Goal: Task Accomplishment & Management: Manage account settings

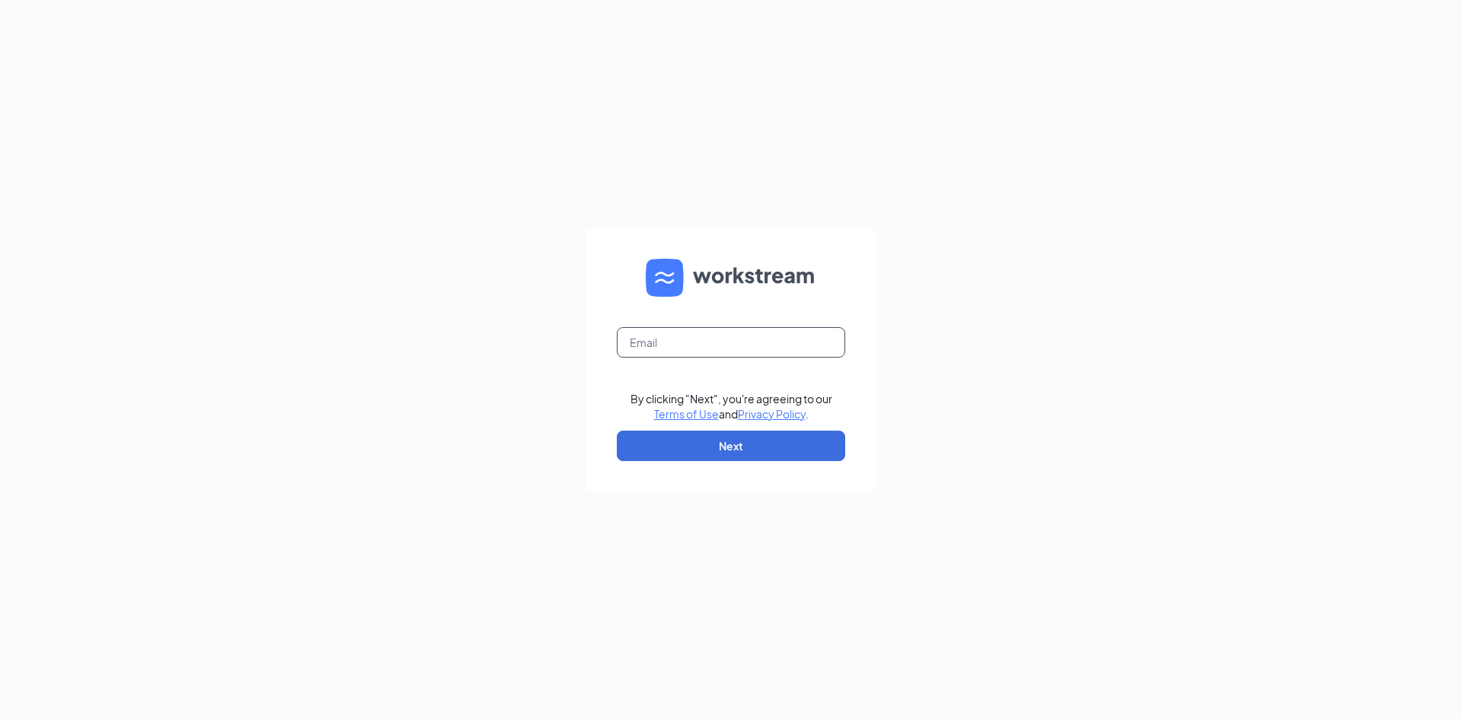
click at [671, 341] on input "text" at bounding box center [731, 342] width 228 height 30
type input "talent@cfapittsburg.com"
click at [742, 449] on button "Next" at bounding box center [731, 446] width 228 height 30
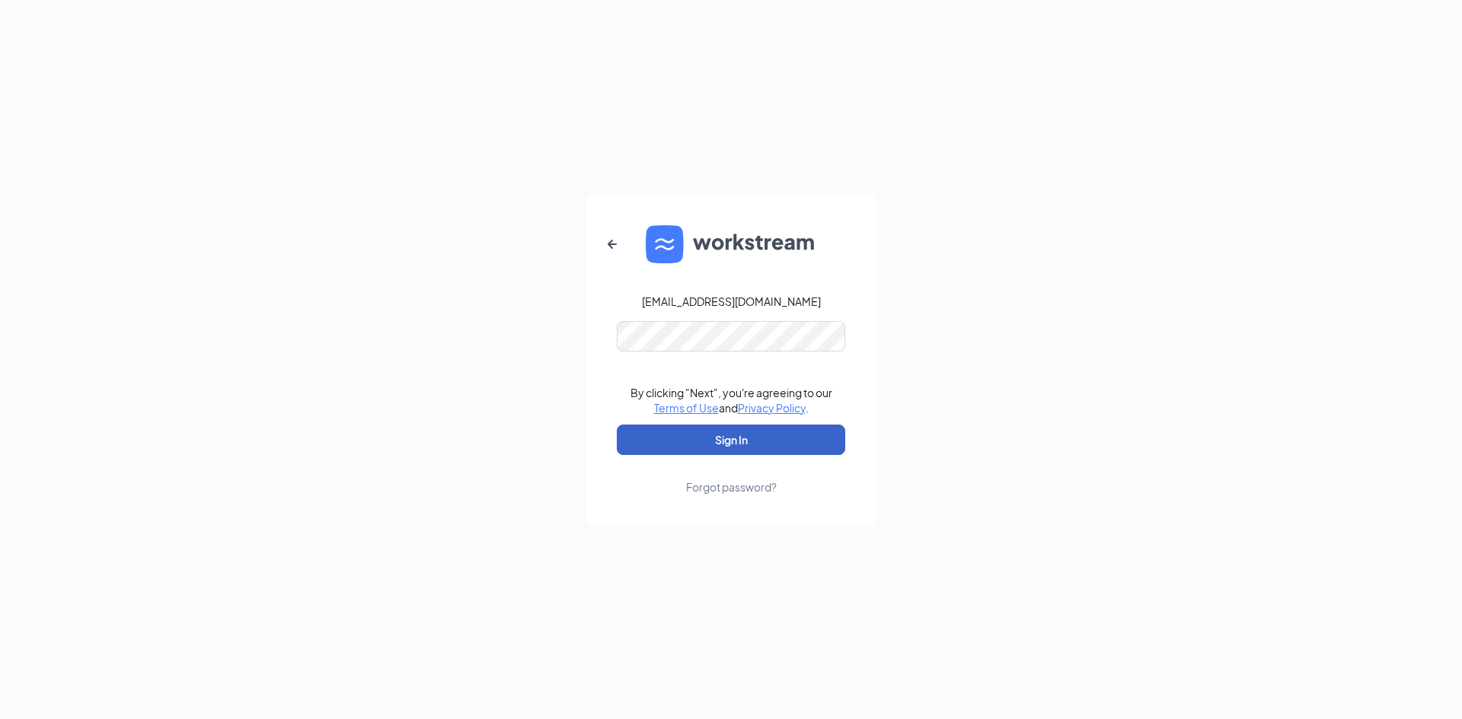
click at [732, 438] on button "Sign In" at bounding box center [731, 440] width 228 height 30
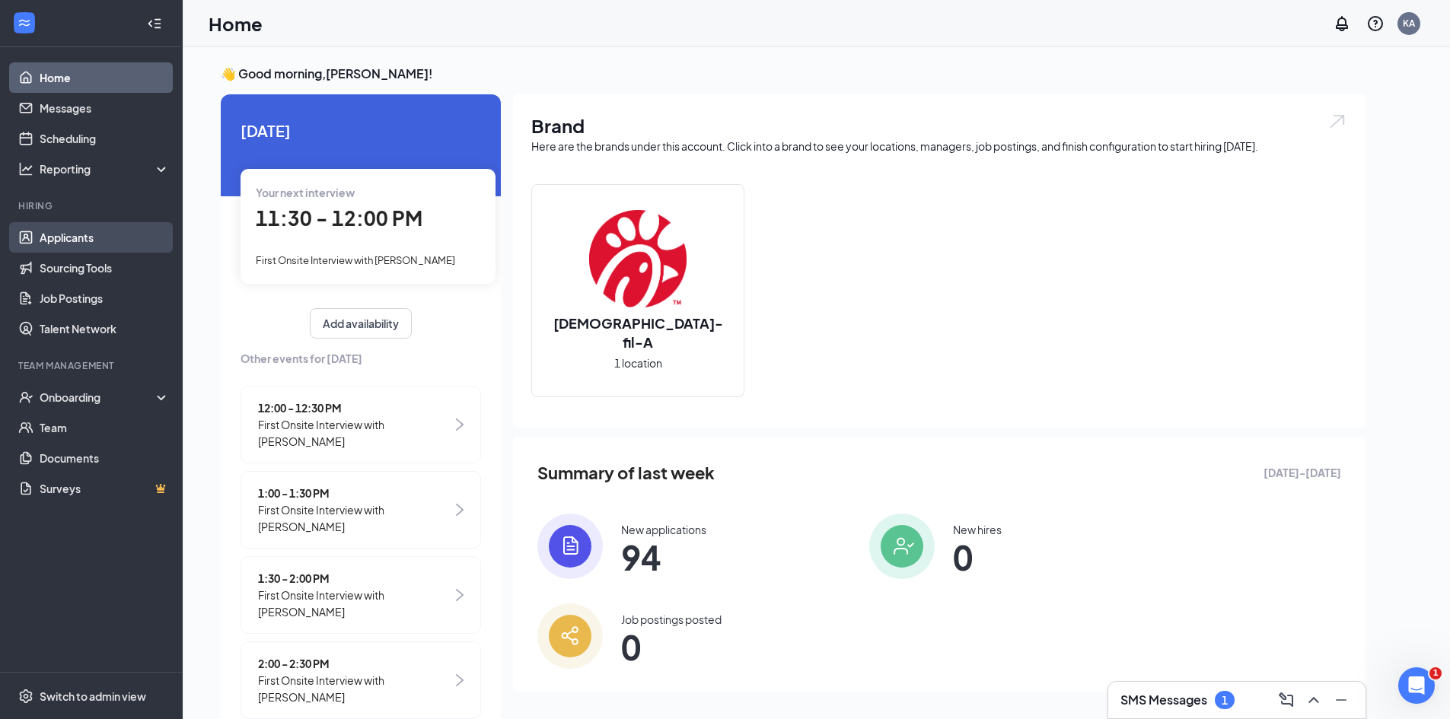
click at [75, 238] on link "Applicants" at bounding box center [105, 237] width 130 height 30
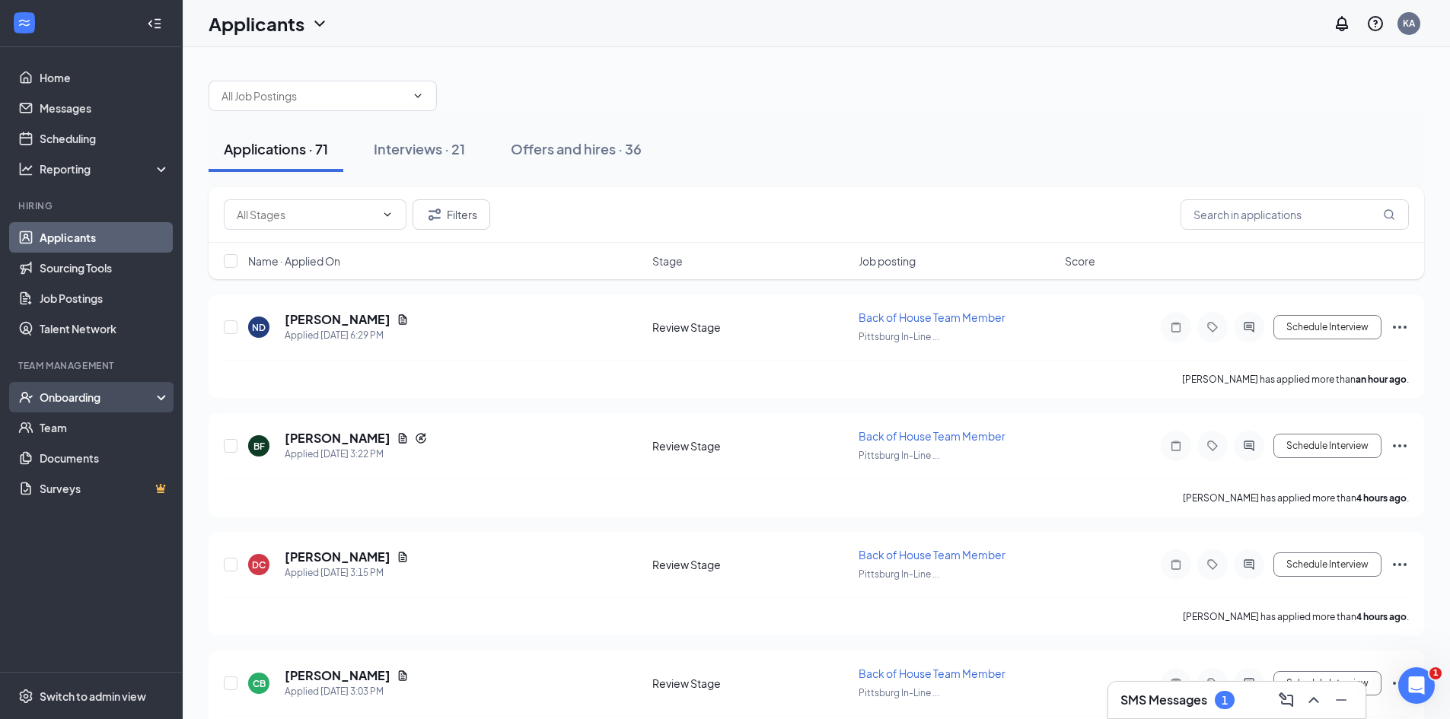
click at [79, 391] on div "Onboarding" at bounding box center [98, 397] width 117 height 15
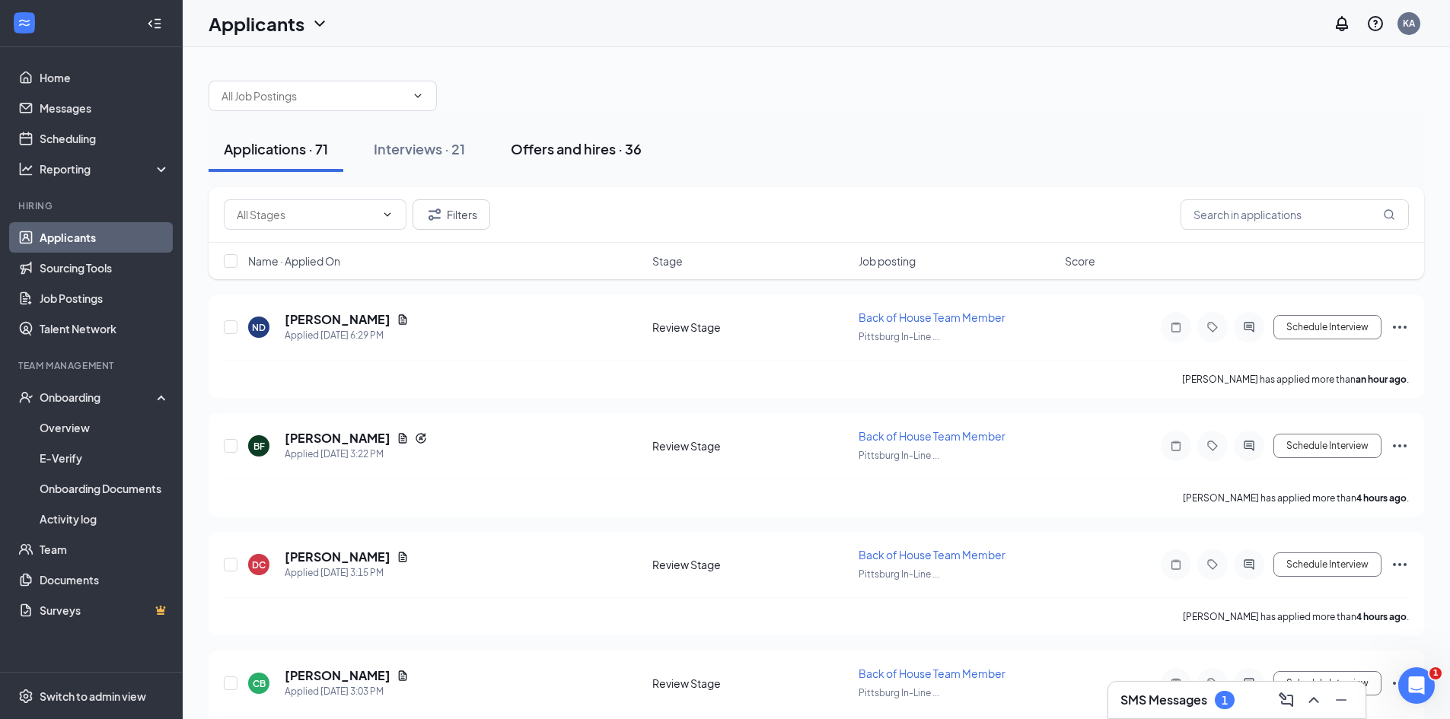
click at [567, 147] on div "Offers and hires · 36" at bounding box center [576, 148] width 131 height 19
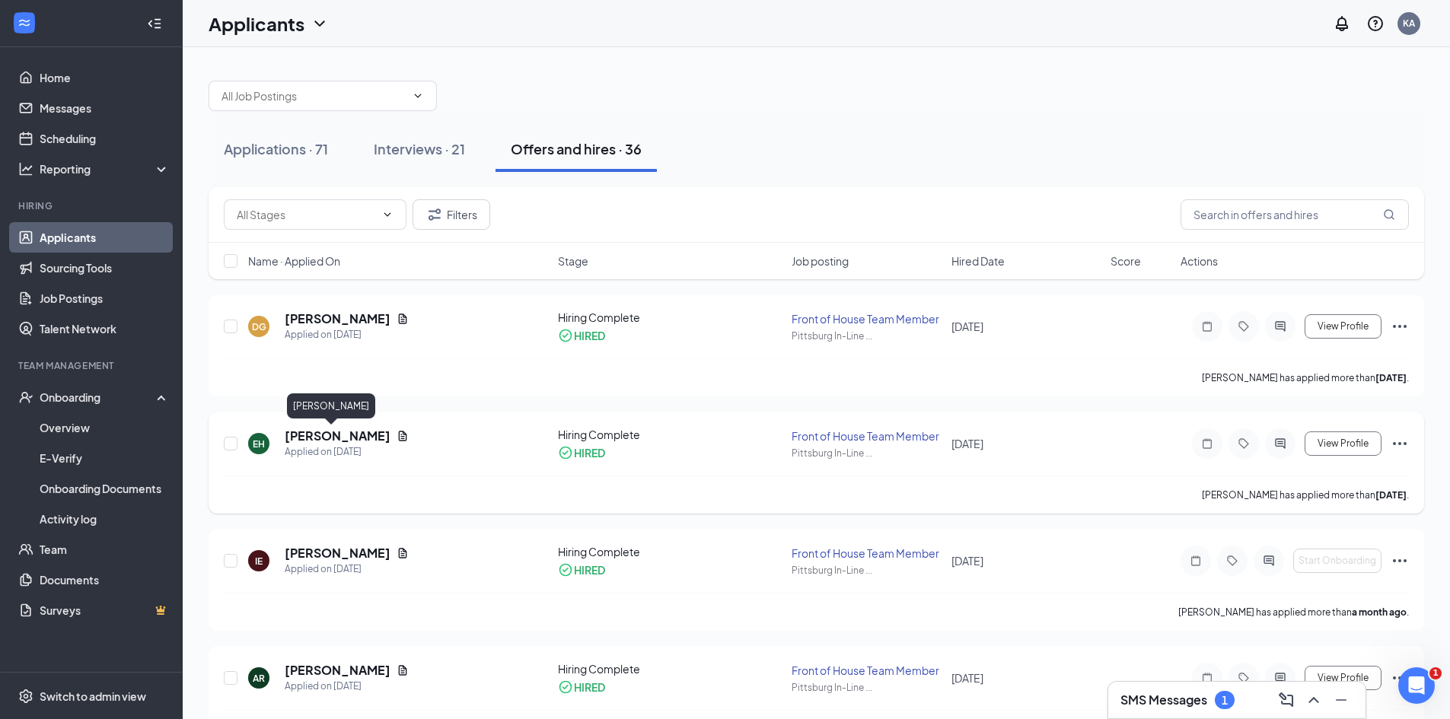
click at [330, 435] on h5 "[PERSON_NAME]" at bounding box center [338, 436] width 106 height 17
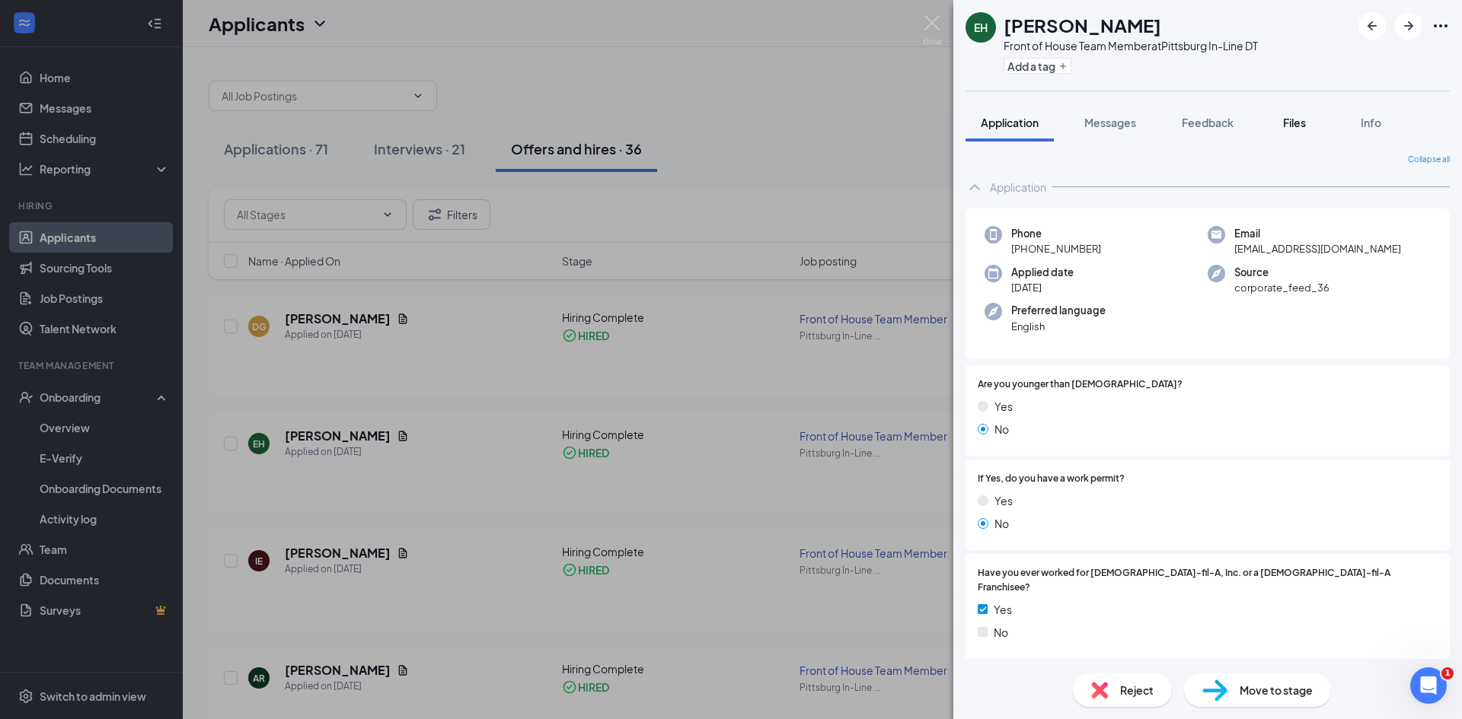
click at [1294, 120] on span "Files" at bounding box center [1294, 123] width 23 height 14
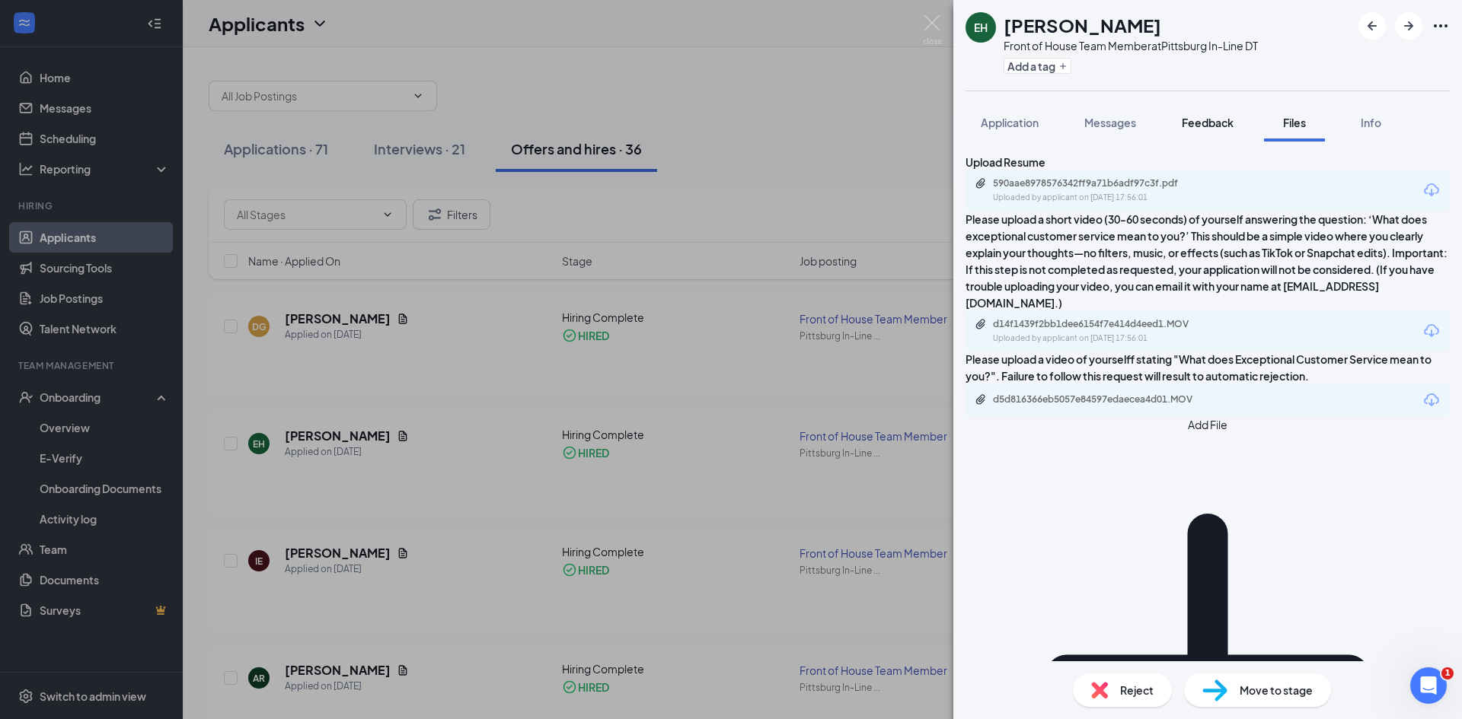
click at [1210, 115] on div "Feedback" at bounding box center [1207, 122] width 52 height 15
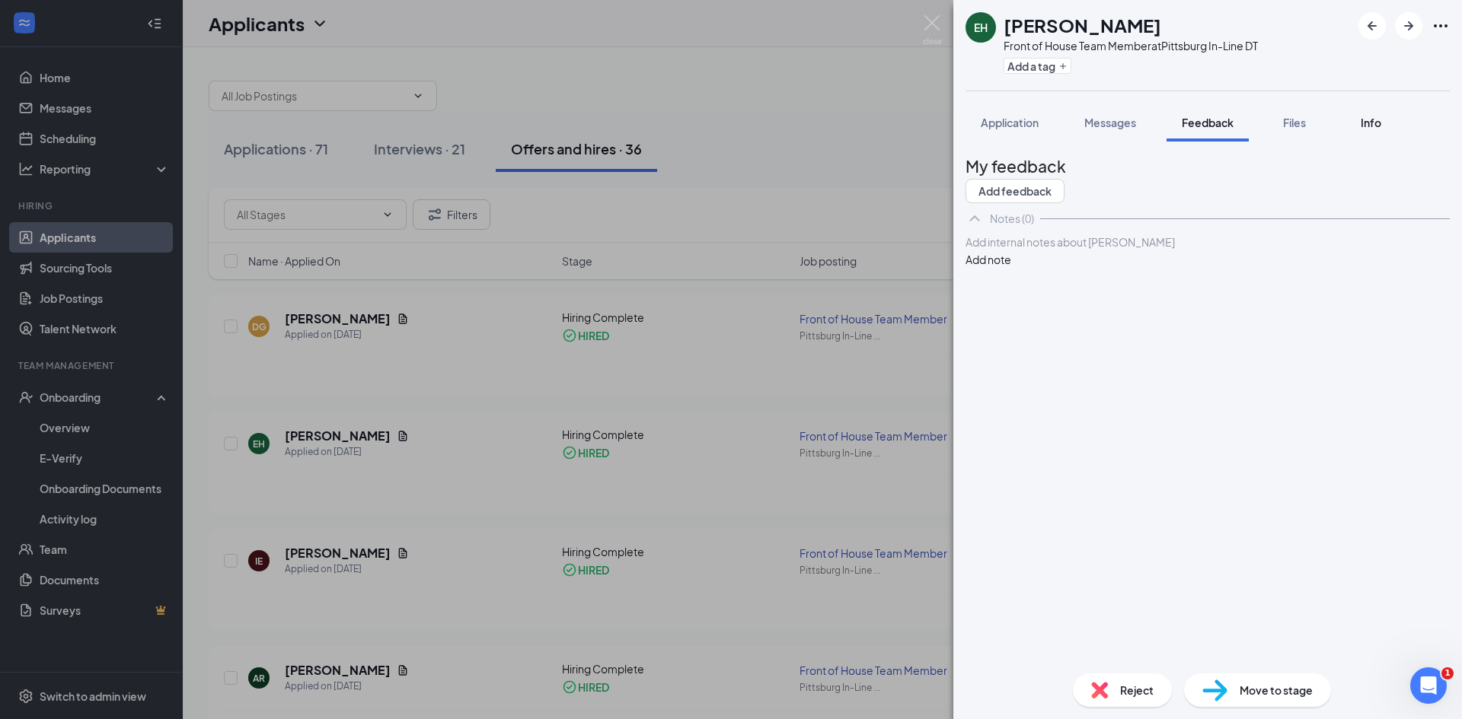
click at [1367, 119] on span "Info" at bounding box center [1370, 123] width 21 height 14
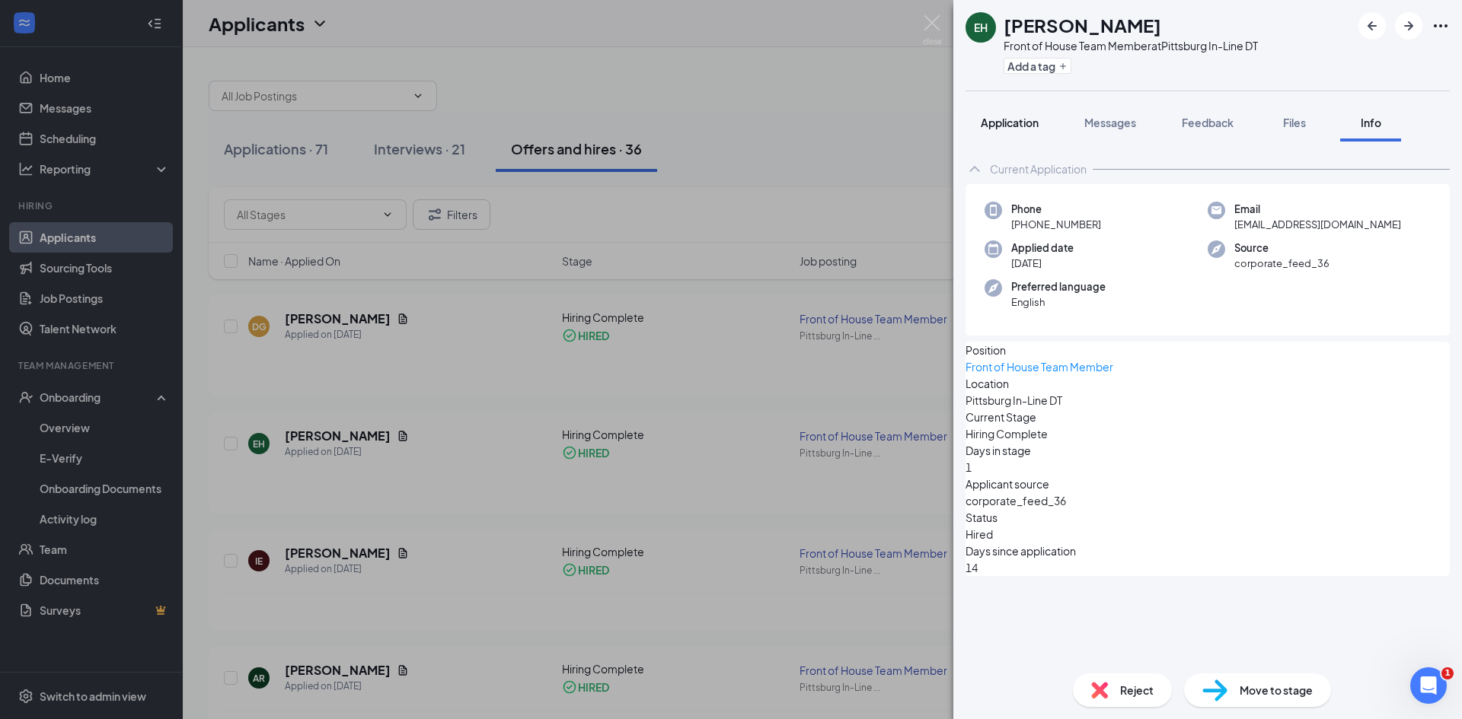
click at [1028, 129] on span "Application" at bounding box center [1009, 123] width 58 height 14
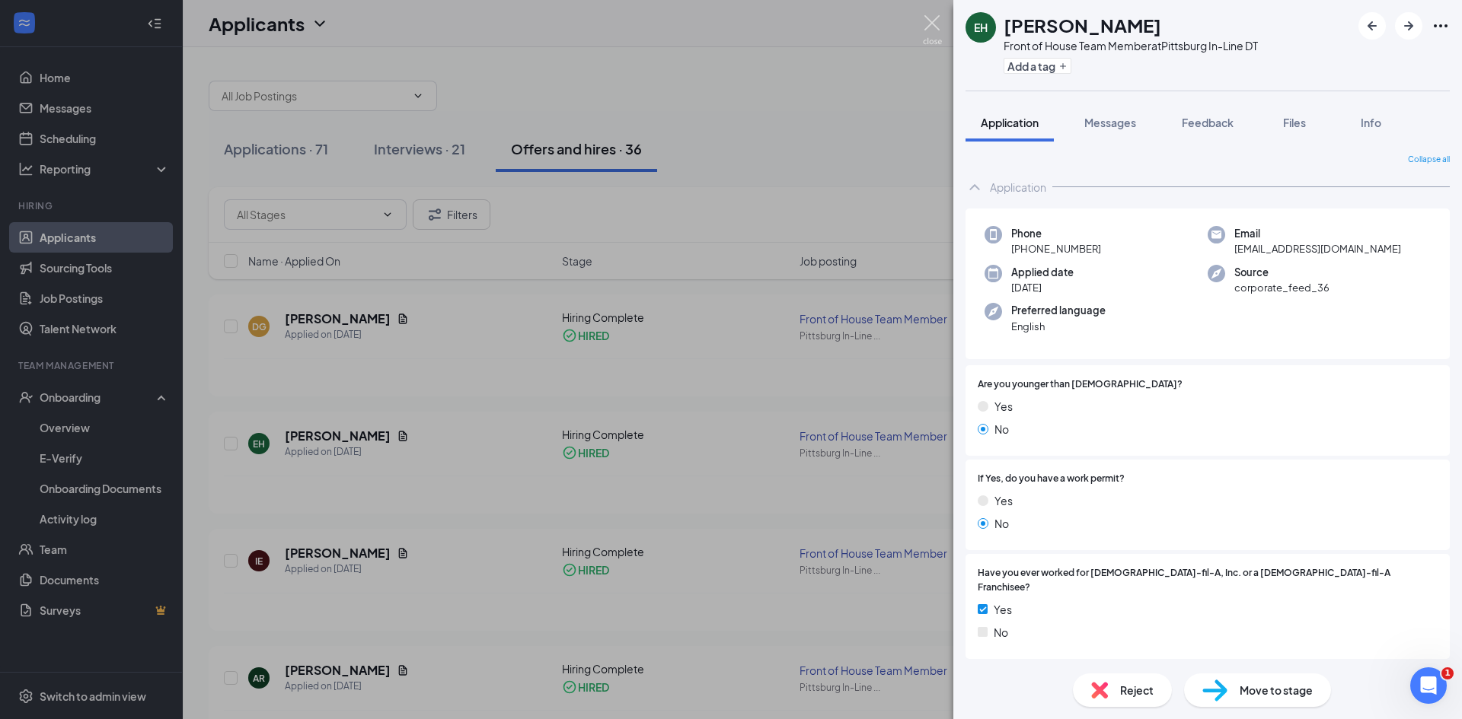
click at [933, 22] on img at bounding box center [932, 30] width 19 height 30
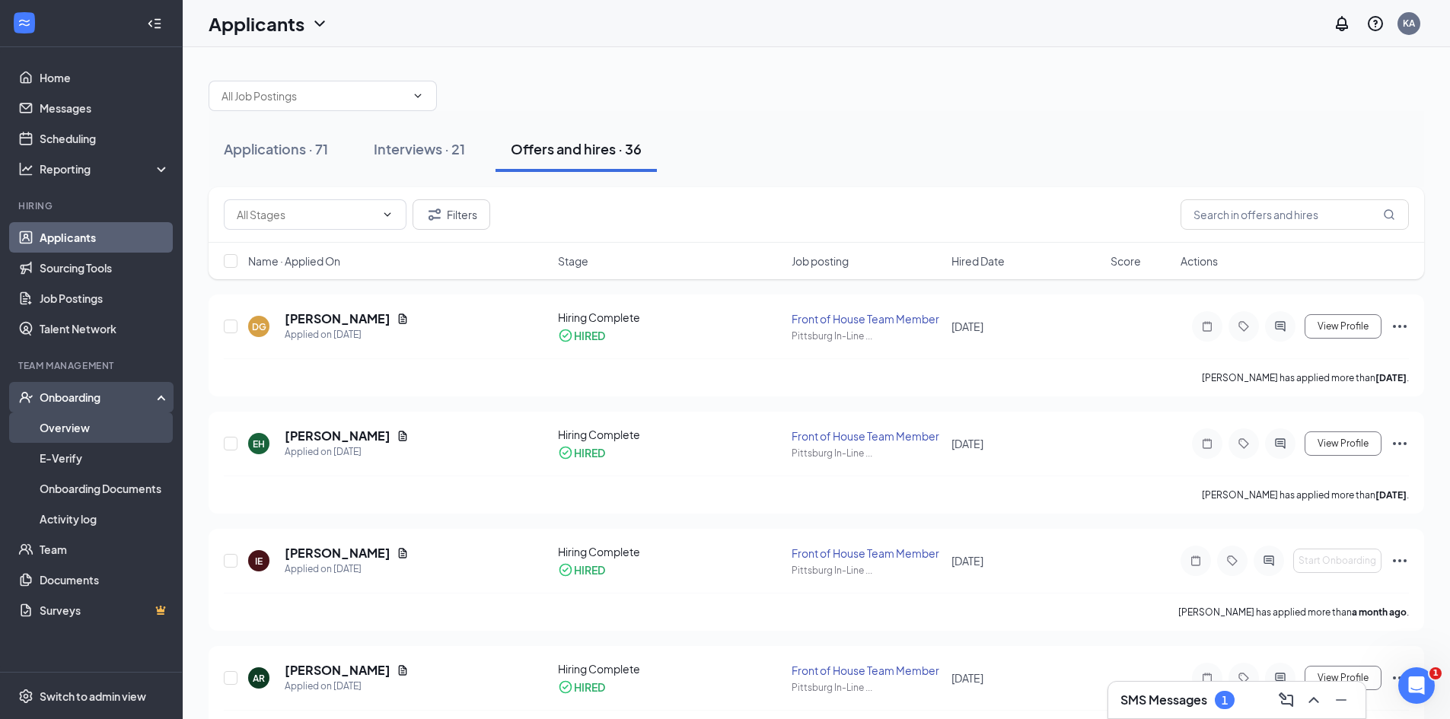
click at [88, 432] on link "Overview" at bounding box center [105, 428] width 130 height 30
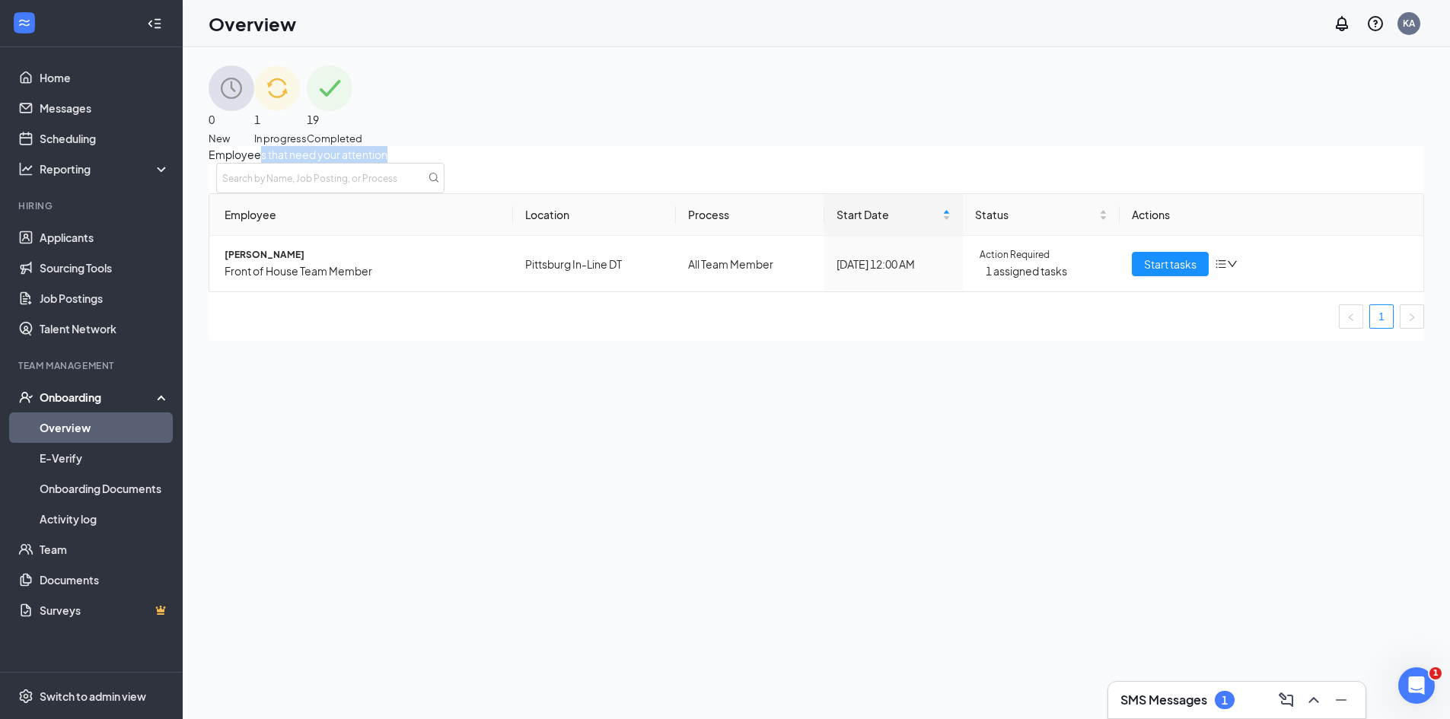
click at [285, 190] on div "Employees that need your attention Employee Location Process Start Date Status …" at bounding box center [817, 243] width 1216 height 195
click at [261, 263] on span "[PERSON_NAME]" at bounding box center [363, 255] width 276 height 14
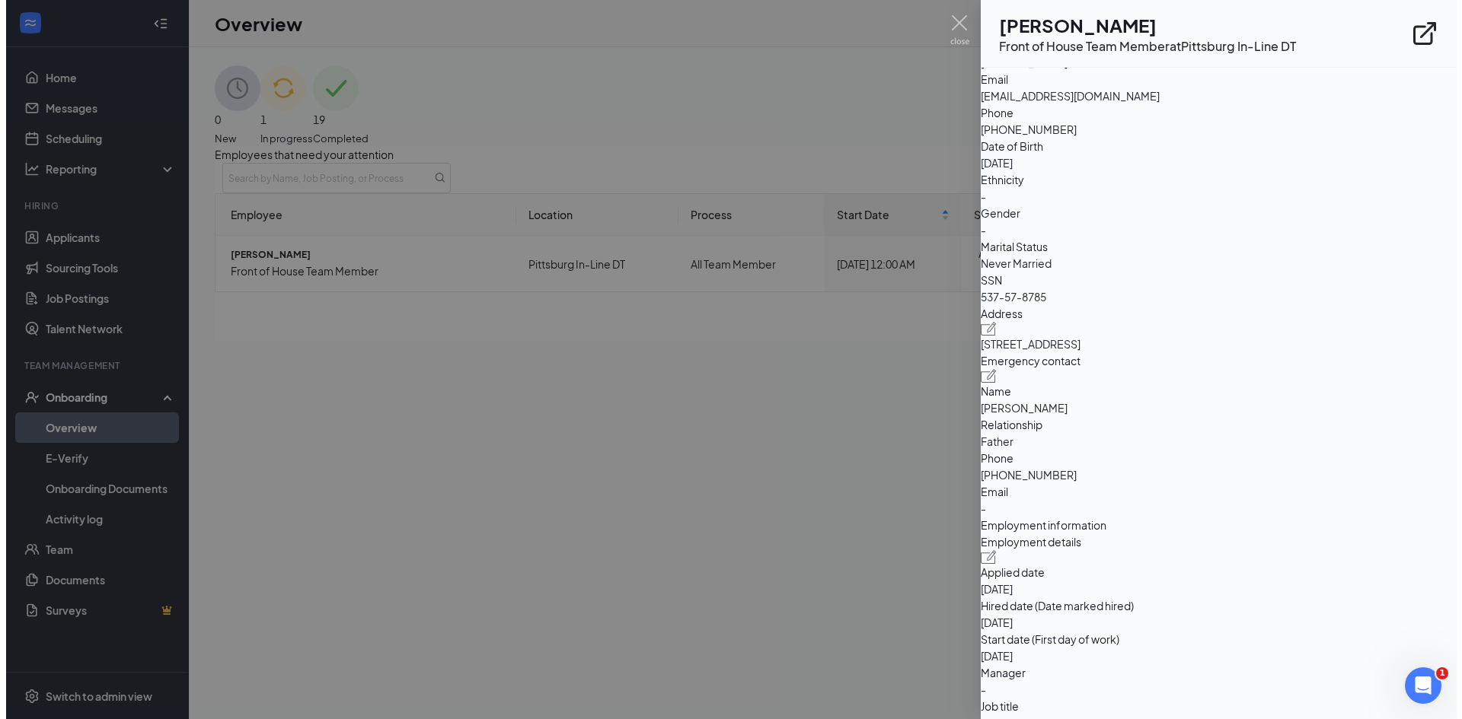
scroll to position [152, 0]
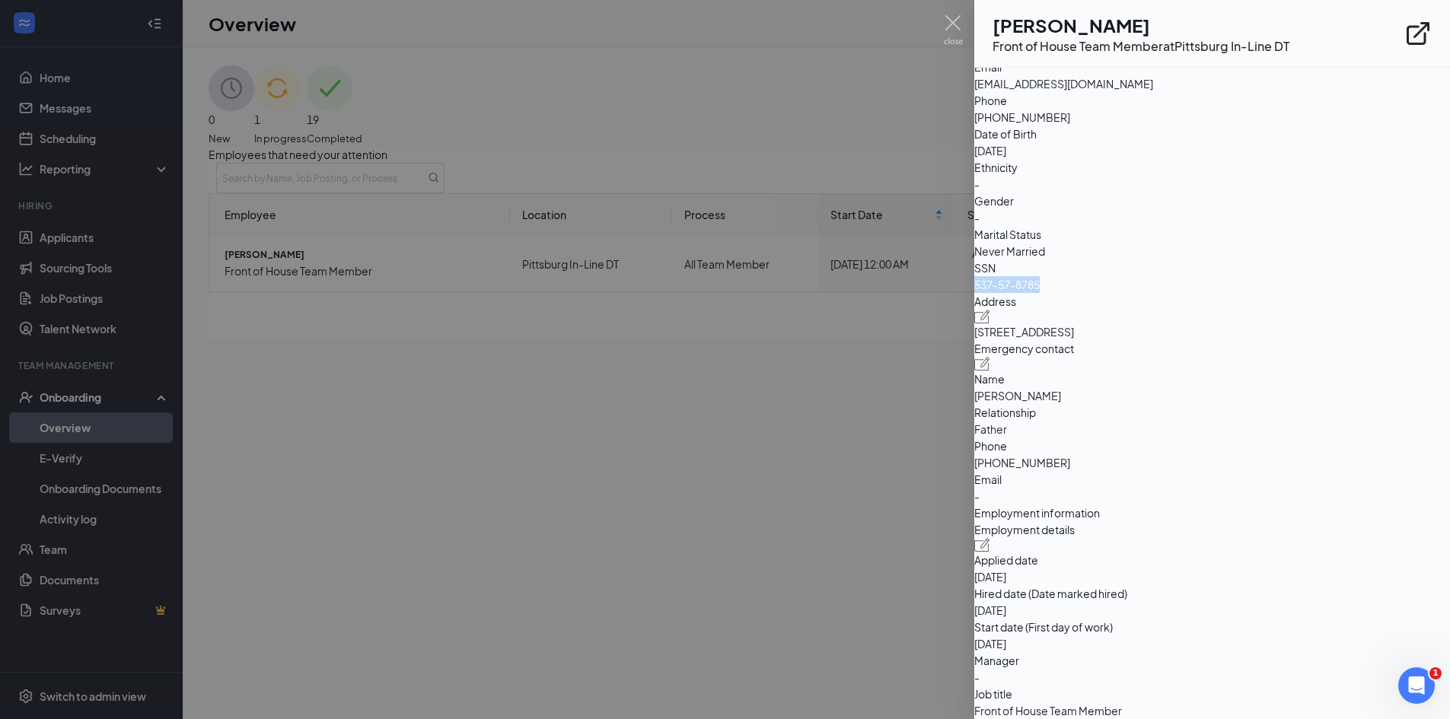
drag, startPoint x: 1186, startPoint y: 343, endPoint x: 1254, endPoint y: 343, distance: 67.8
click at [1254, 293] on span "537-57-8785" at bounding box center [1212, 284] width 476 height 17
copy span "537-57-8785"
click at [960, 23] on img at bounding box center [953, 30] width 19 height 30
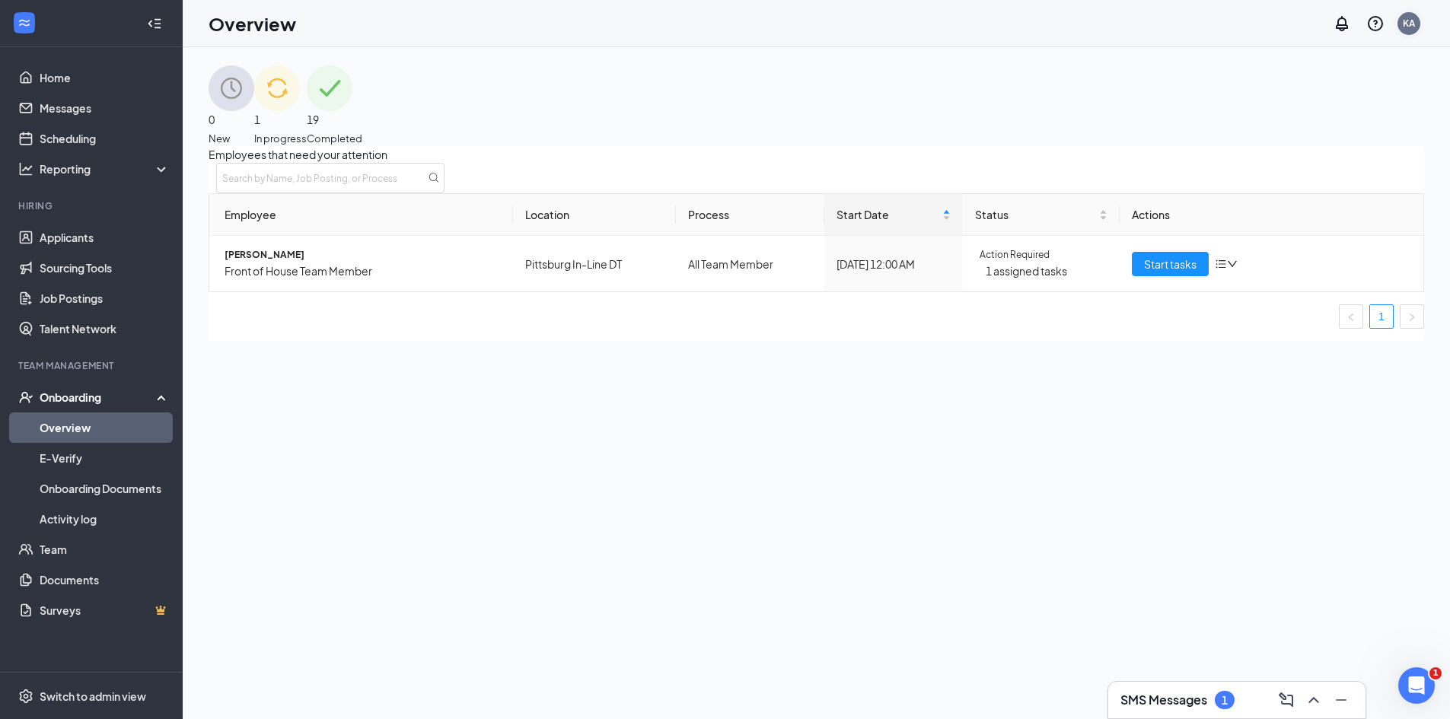
click at [1417, 30] on div "KA" at bounding box center [1409, 23] width 23 height 23
drag, startPoint x: 1283, startPoint y: 232, endPoint x: 1259, endPoint y: 228, distance: 24.0
click at [1283, 177] on div "Log out" at bounding box center [1310, 169] width 118 height 15
